Goal: Task Accomplishment & Management: Manage account settings

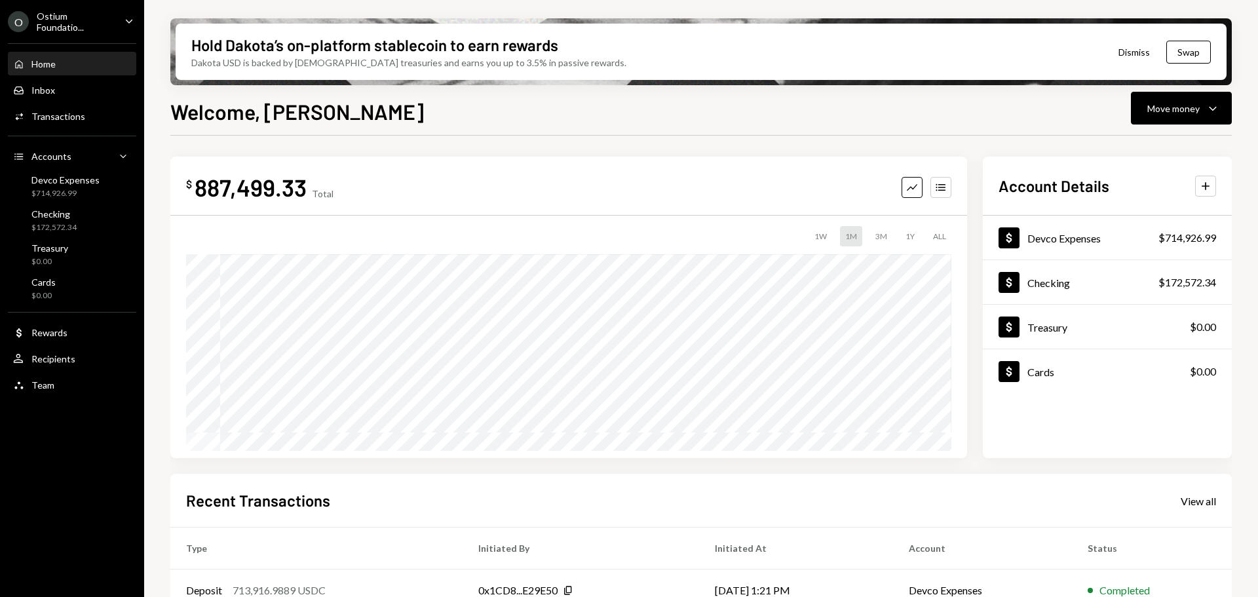
scroll to position [66, 0]
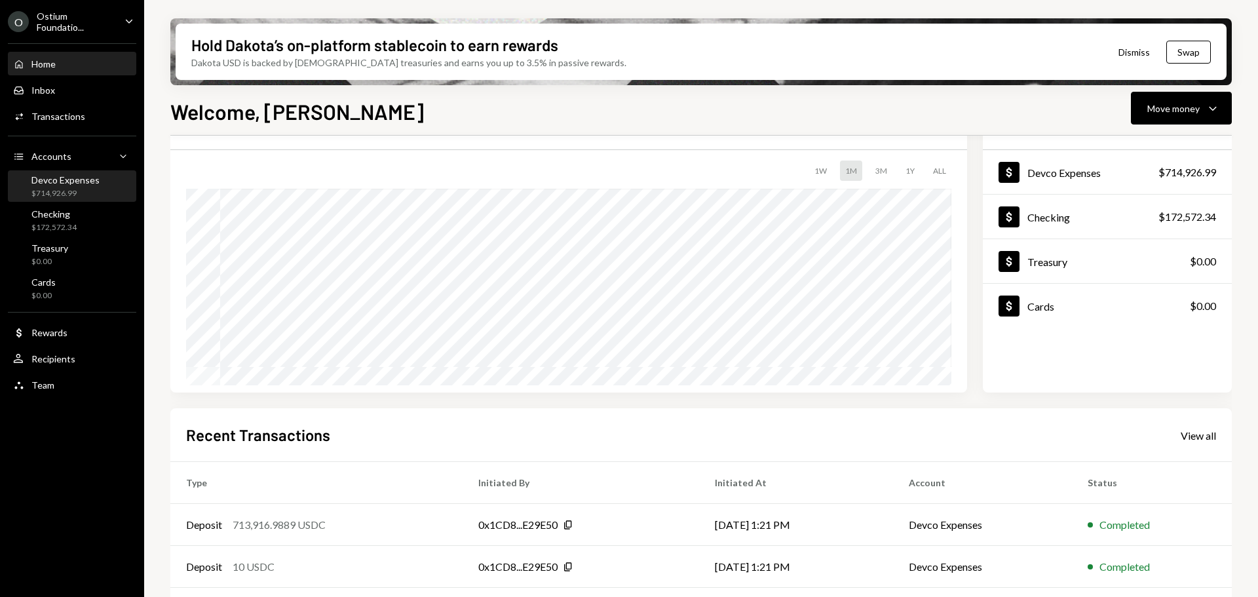
click at [113, 185] on div "Devco Expenses $714,926.99" at bounding box center [72, 186] width 118 height 25
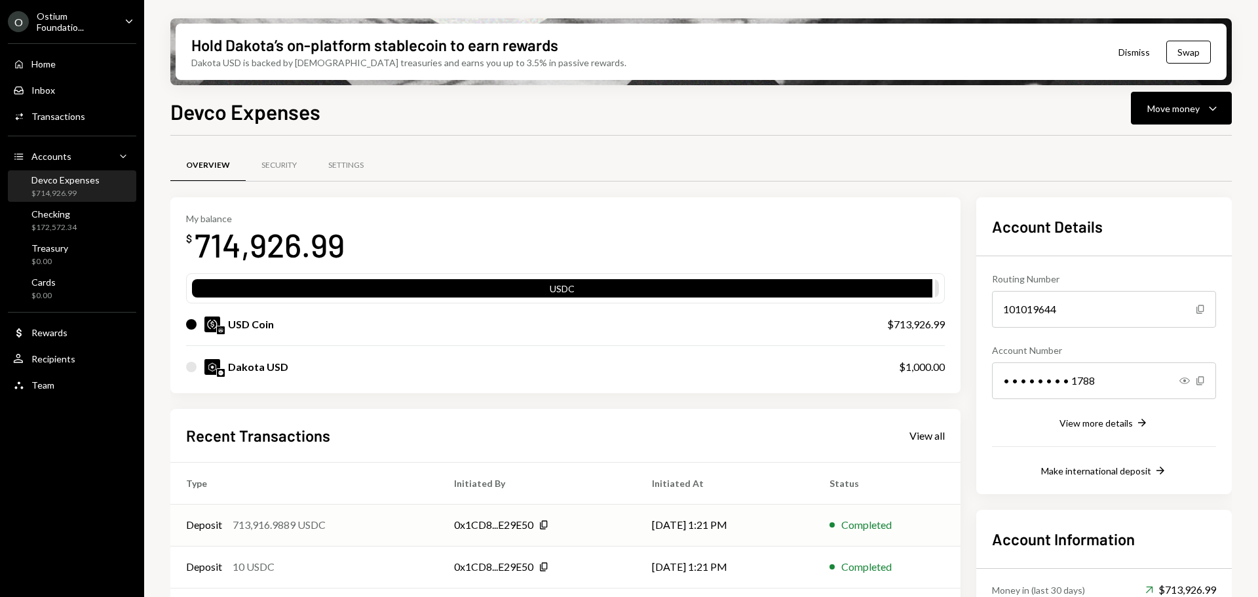
scroll to position [115, 0]
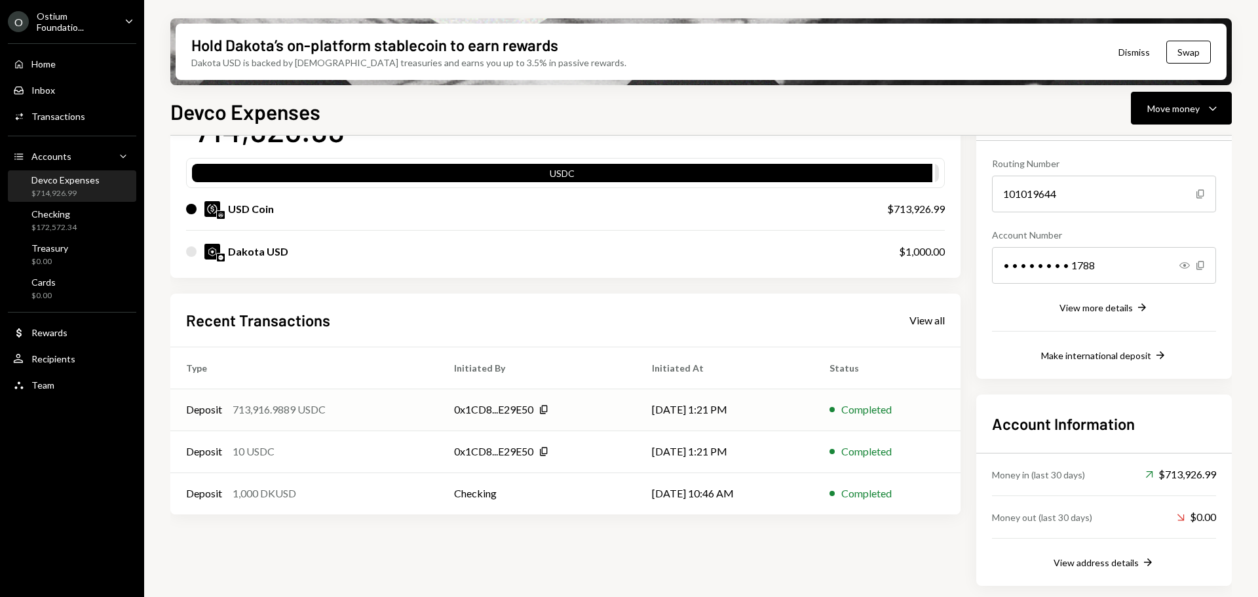
click at [383, 411] on div "Deposit 713,916.9889 USDC" at bounding box center [304, 410] width 236 height 16
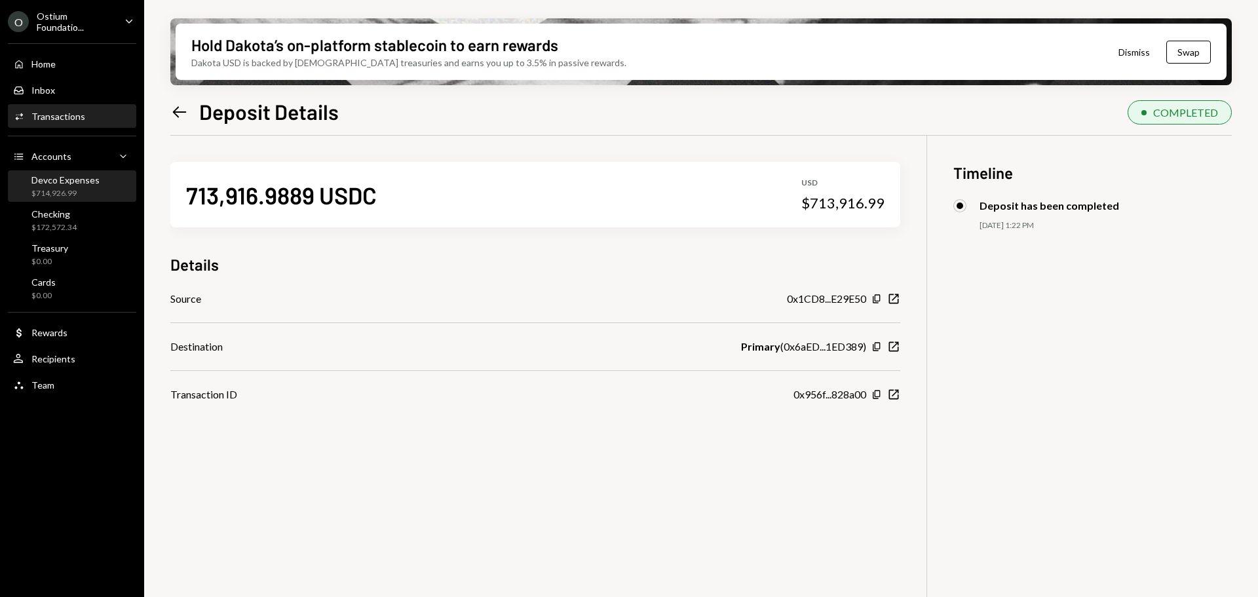
click at [80, 191] on div "$714,926.99" at bounding box center [65, 193] width 68 height 11
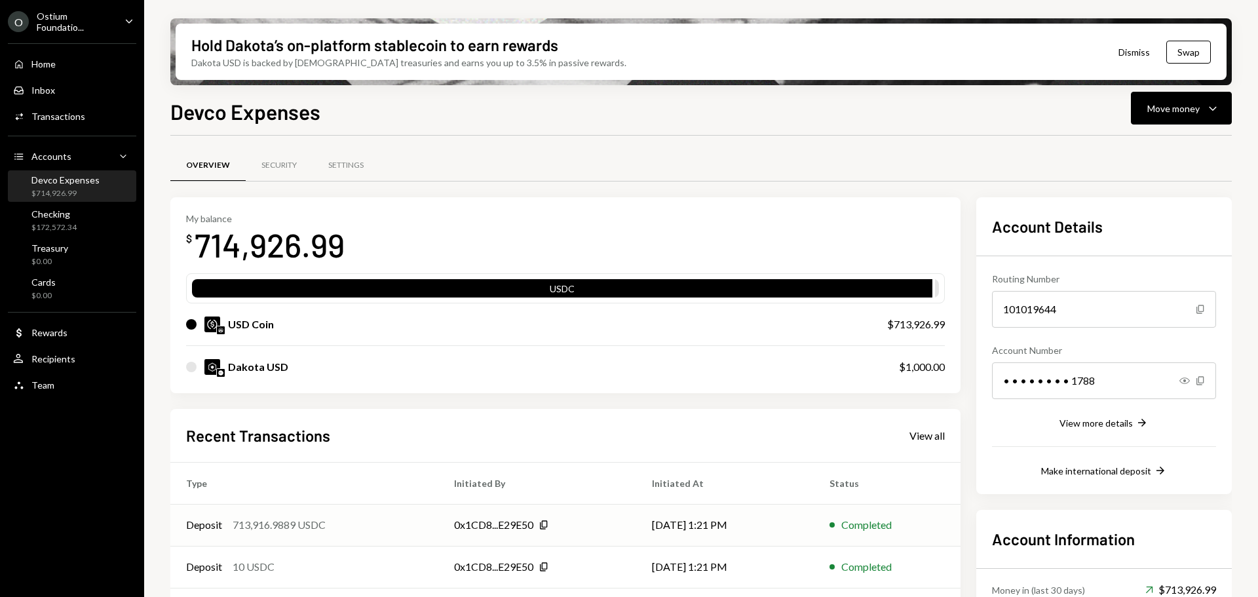
scroll to position [115, 0]
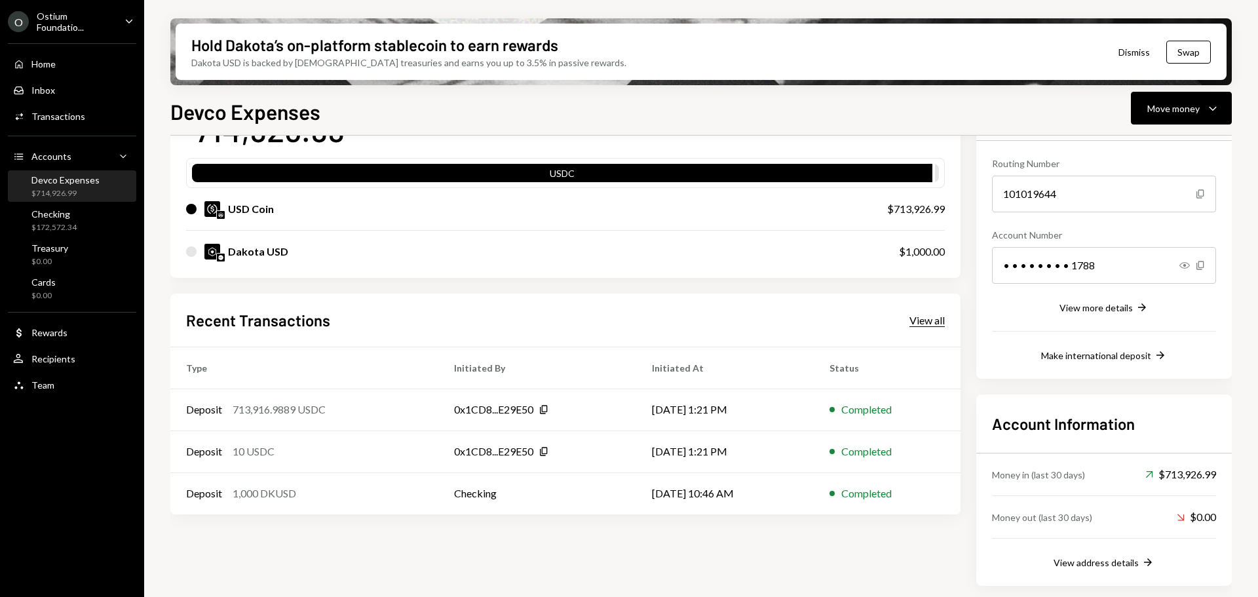
click at [913, 316] on div "View all" at bounding box center [926, 320] width 35 height 13
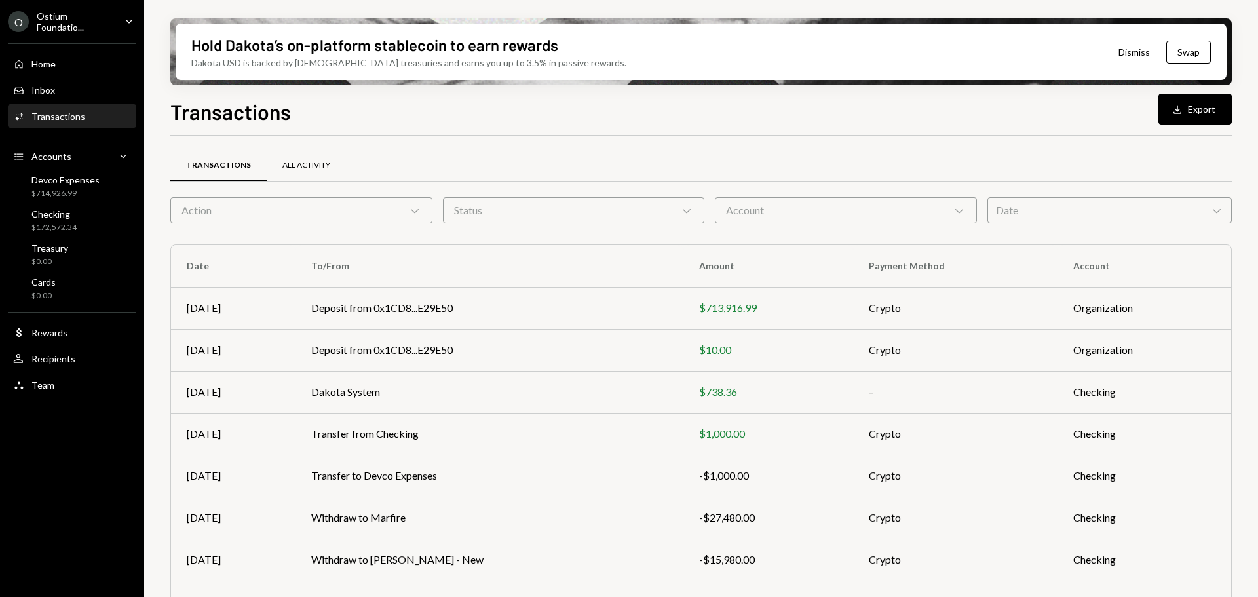
click at [305, 170] on div "All Activity" at bounding box center [306, 165] width 48 height 11
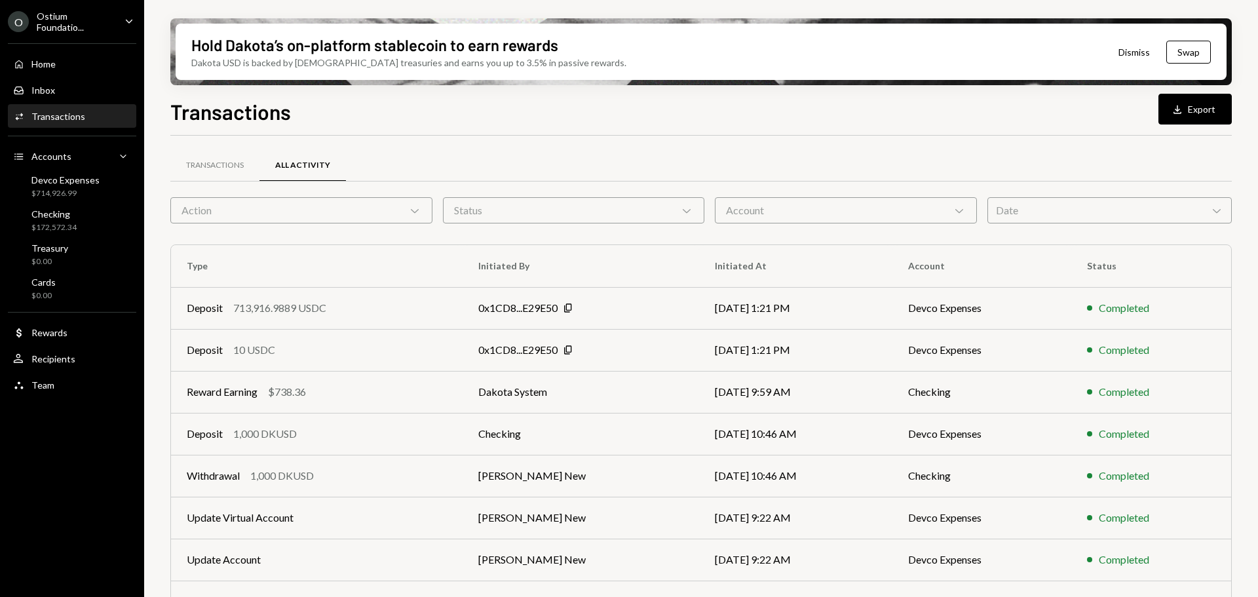
click at [130, 25] on icon "Caret Down" at bounding box center [129, 21] width 14 height 14
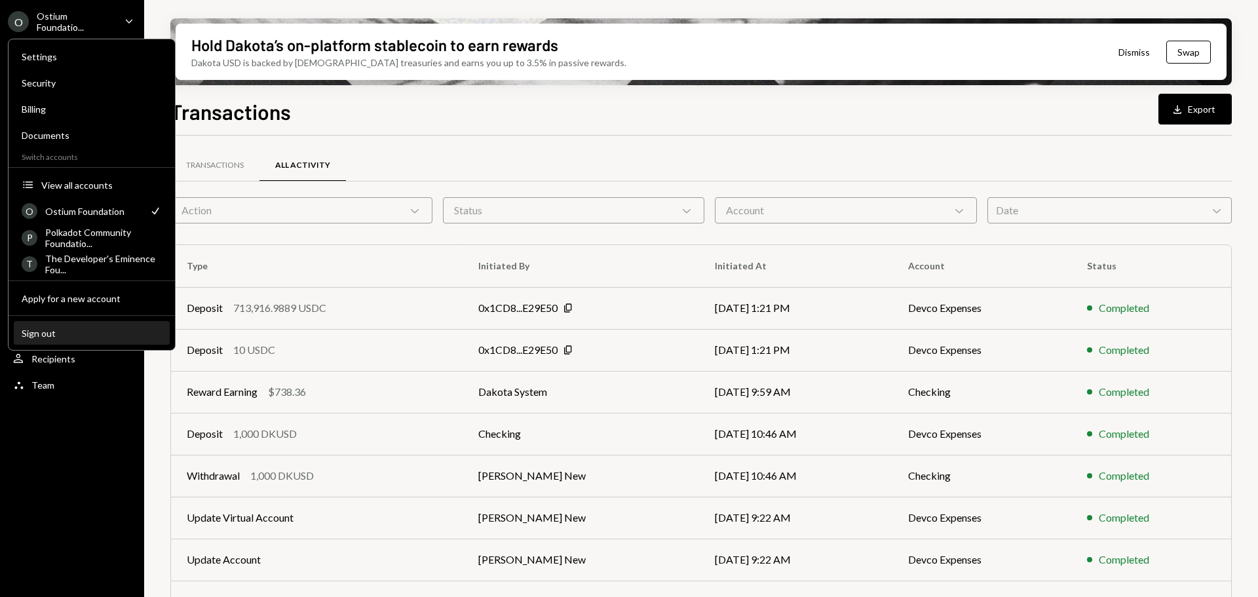
click at [97, 331] on div "Sign out" at bounding box center [92, 333] width 140 height 11
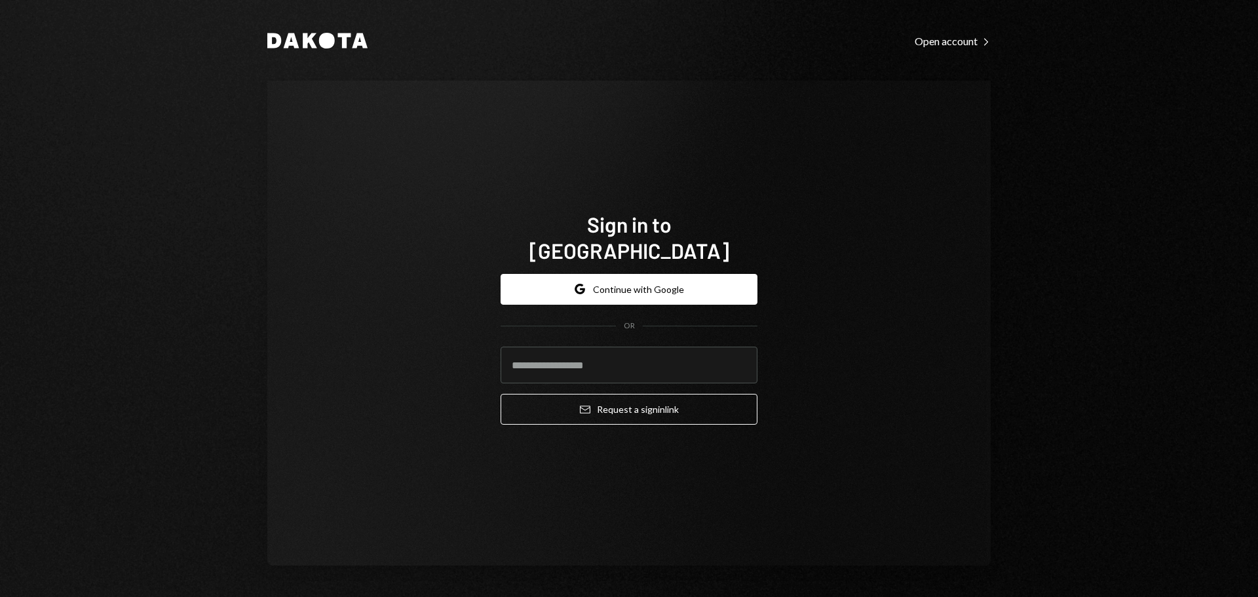
type input "**********"
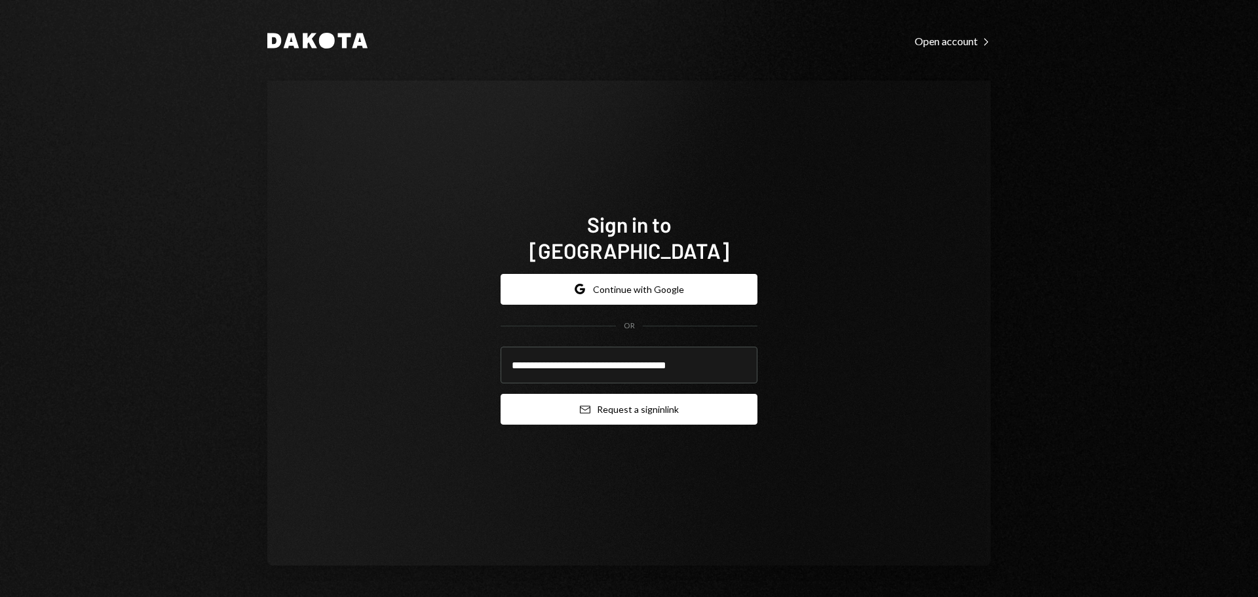
click at [630, 398] on button "Email Request a sign in link" at bounding box center [628, 409] width 257 height 31
